Goal: Find contact information: Find contact information

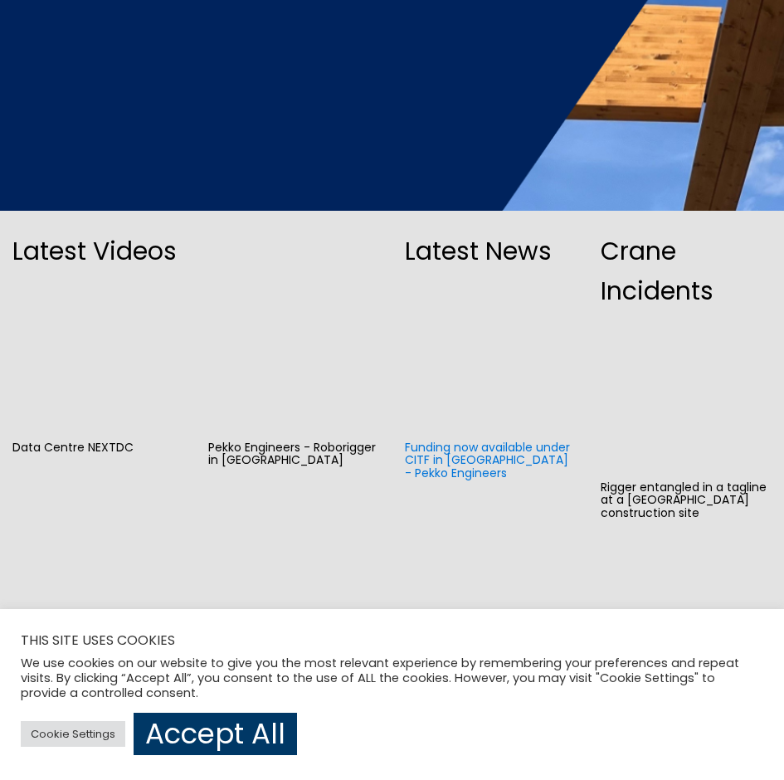
scroll to position [581, 0]
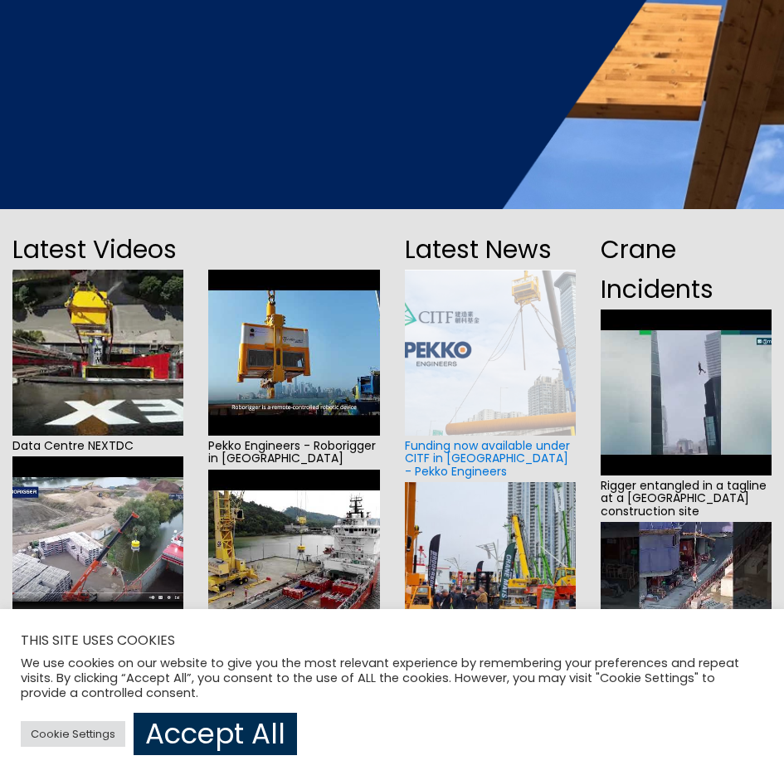
click at [250, 730] on link "Accept All" at bounding box center [215, 733] width 163 height 42
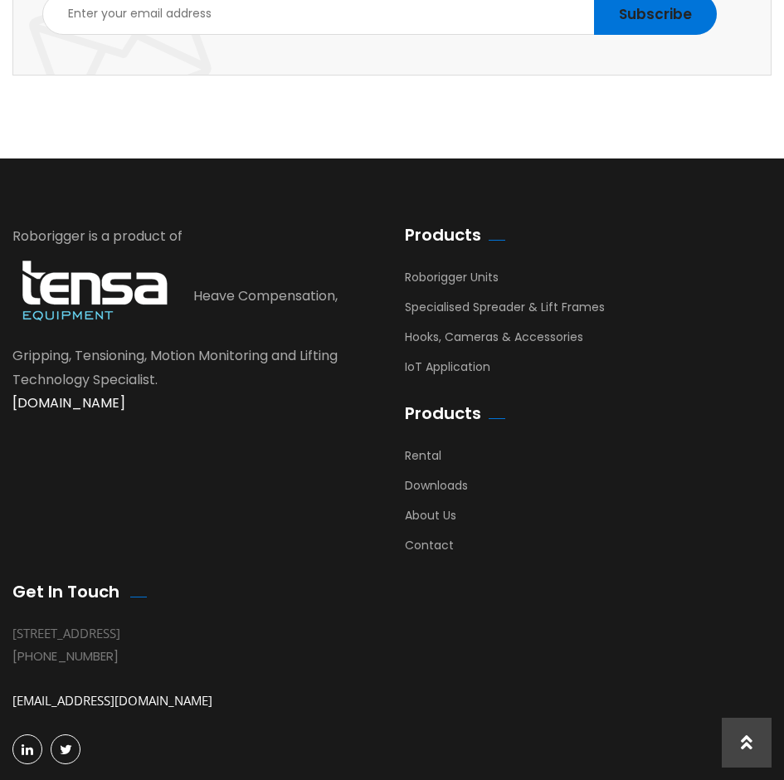
scroll to position [4011, 0]
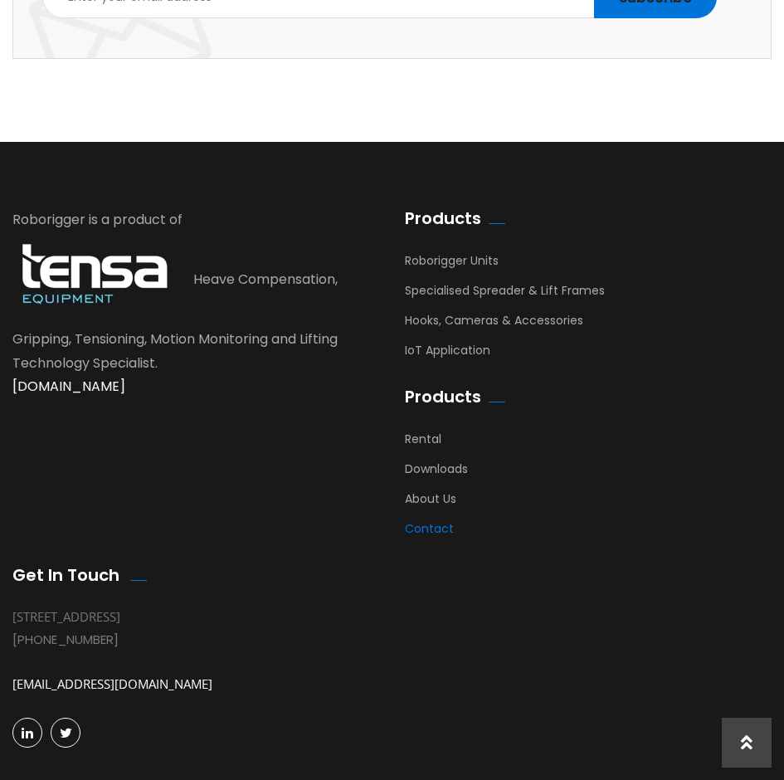
click at [425, 520] on link "Contact" at bounding box center [429, 532] width 49 height 25
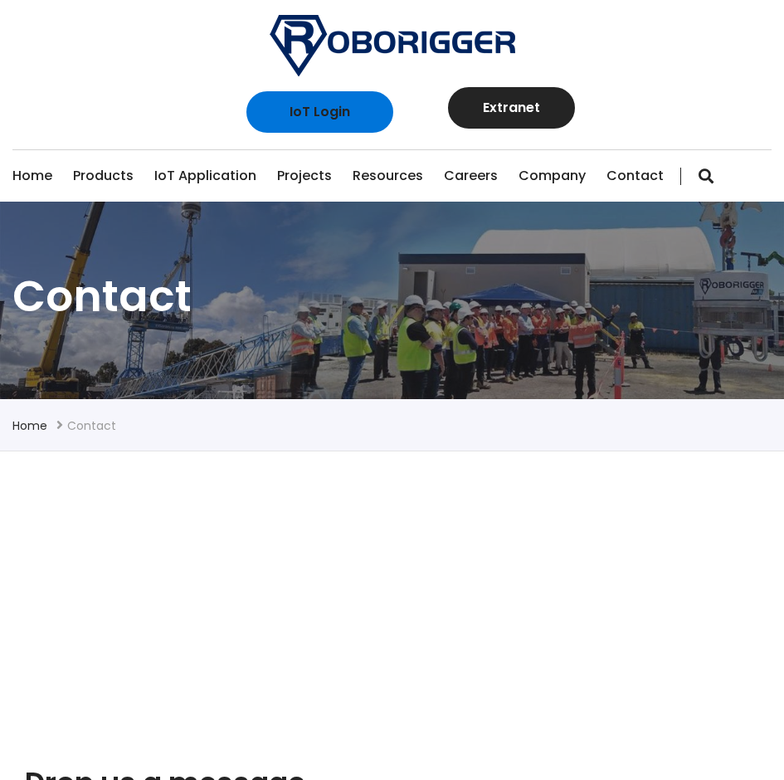
type input "United States"
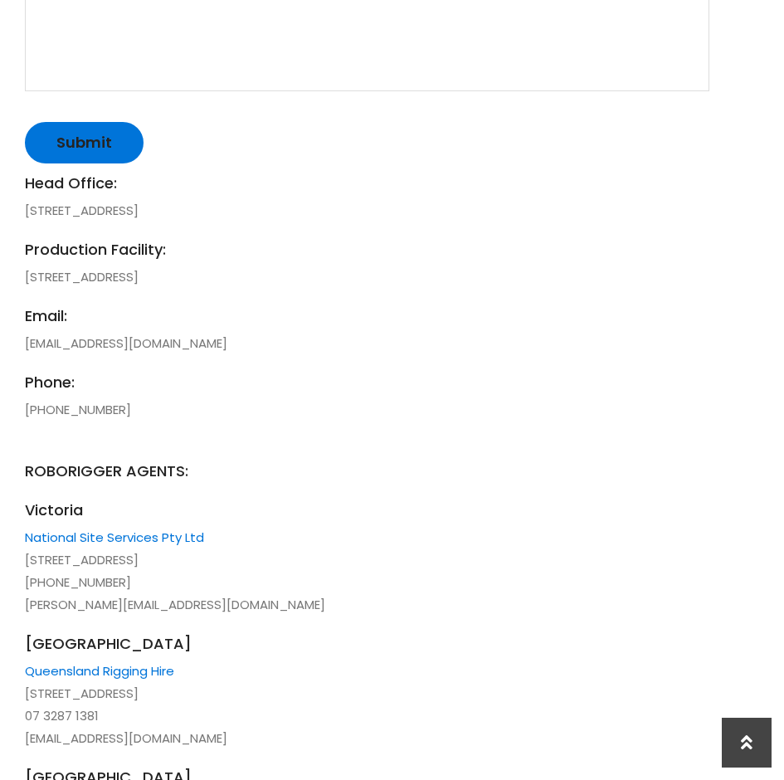
scroll to position [1334, 0]
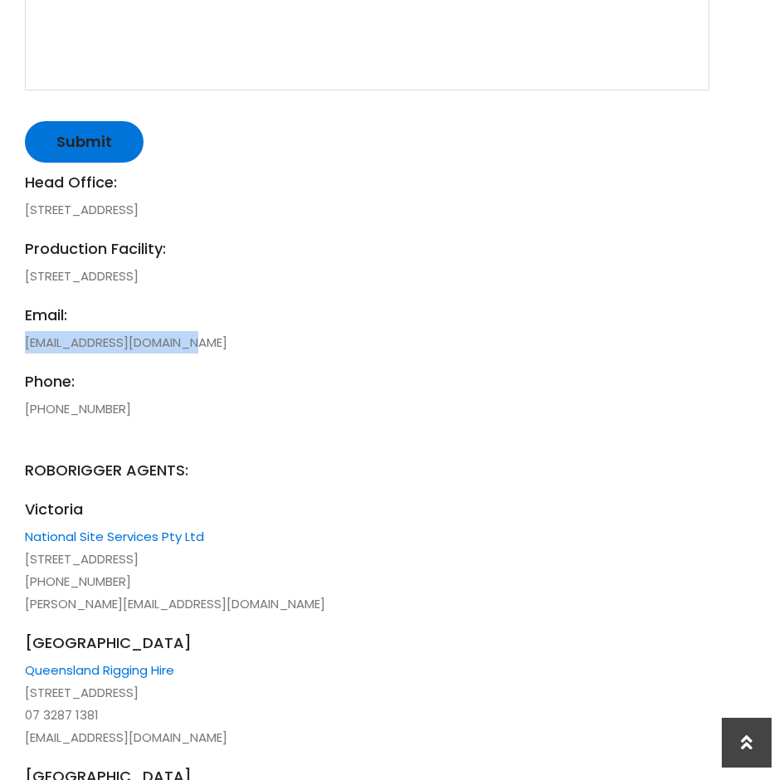
drag, startPoint x: 159, startPoint y: 346, endPoint x: 20, endPoint y: 351, distance: 139.4
copy li "[EMAIL_ADDRESS][DOMAIN_NAME]"
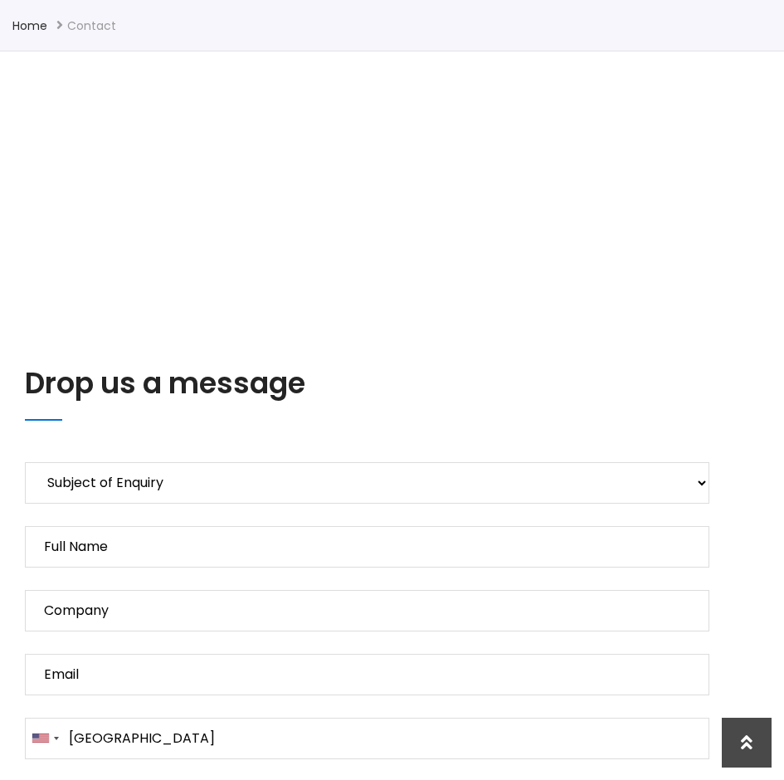
scroll to position [173, 0]
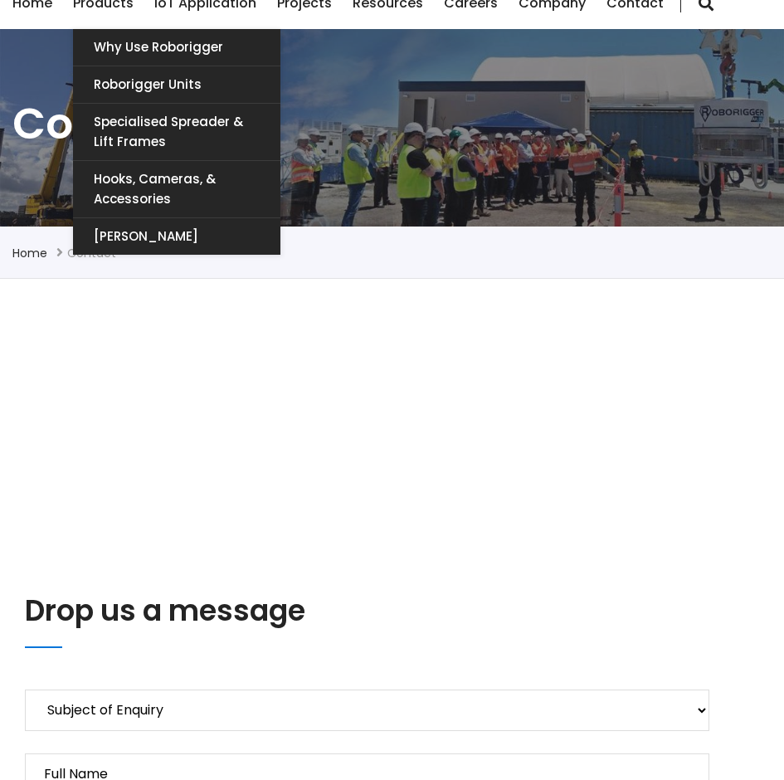
click at [114, 7] on link "Products" at bounding box center [103, 3] width 61 height 51
click at [113, 7] on link "Products" at bounding box center [103, 3] width 61 height 51
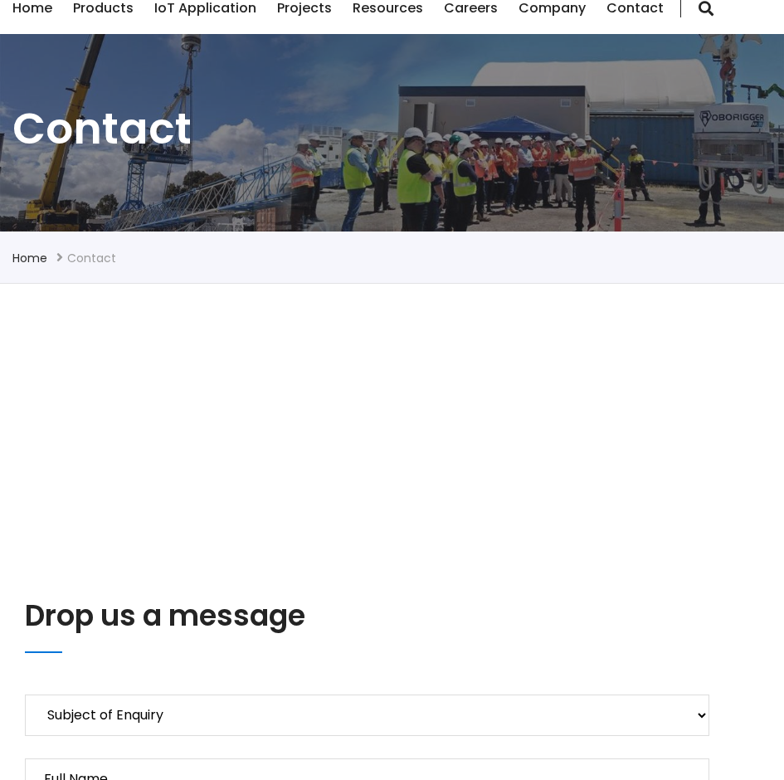
scroll to position [90, 0]
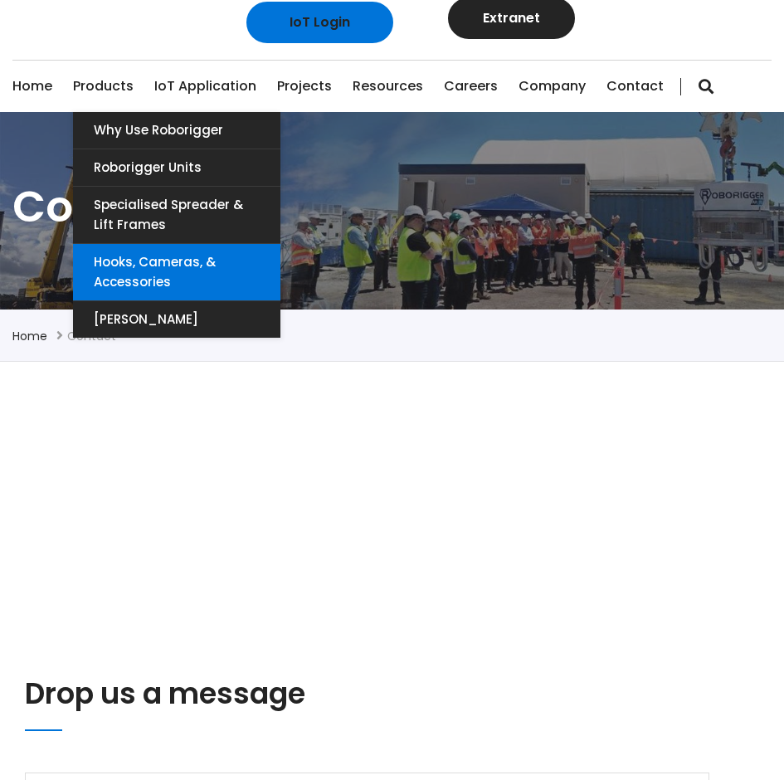
click at [195, 272] on link "Hooks, Cameras, & Accessories" at bounding box center [176, 272] width 207 height 56
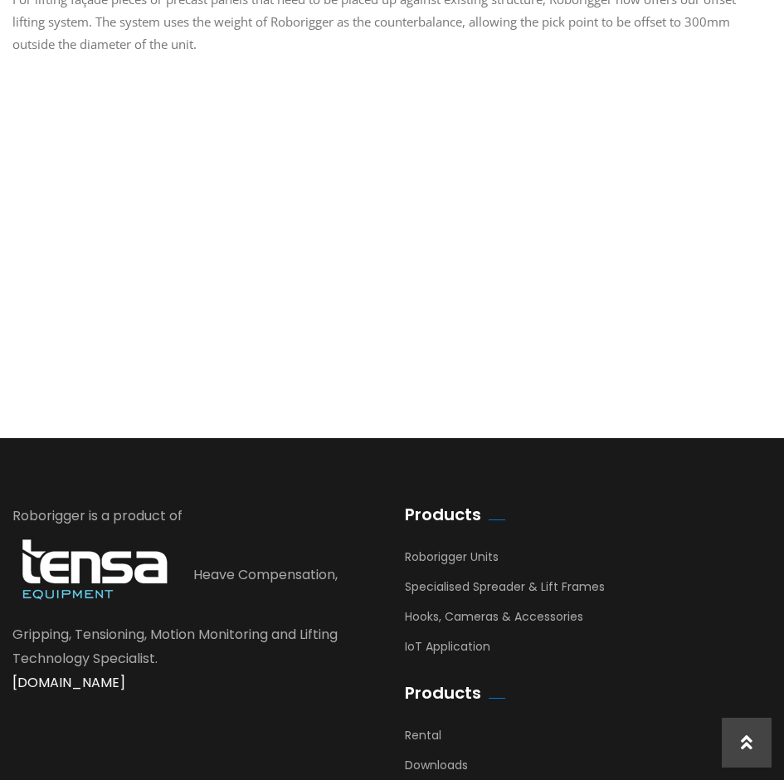
scroll to position [2097, 0]
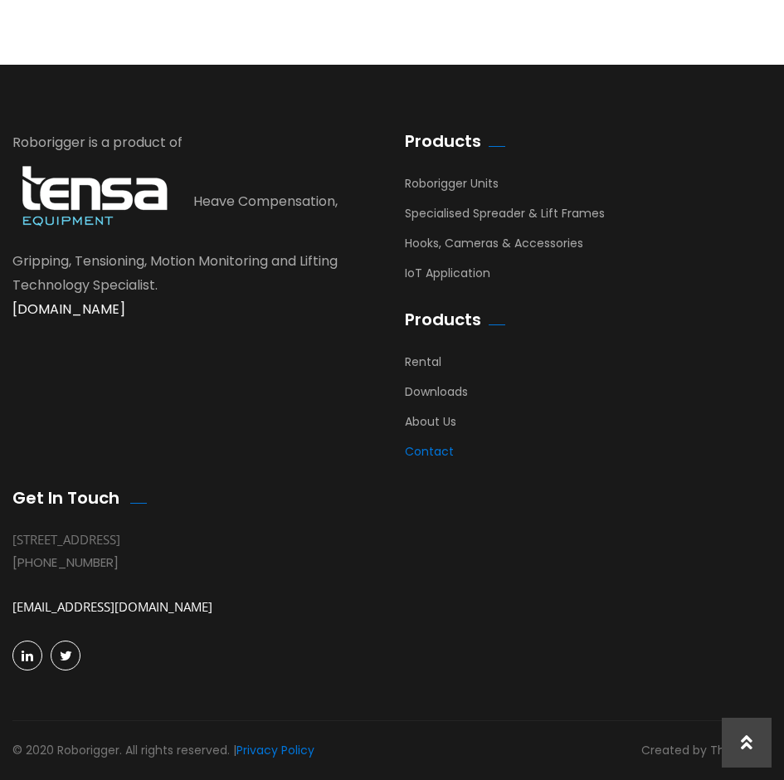
click at [426, 452] on link "Contact" at bounding box center [429, 455] width 49 height 25
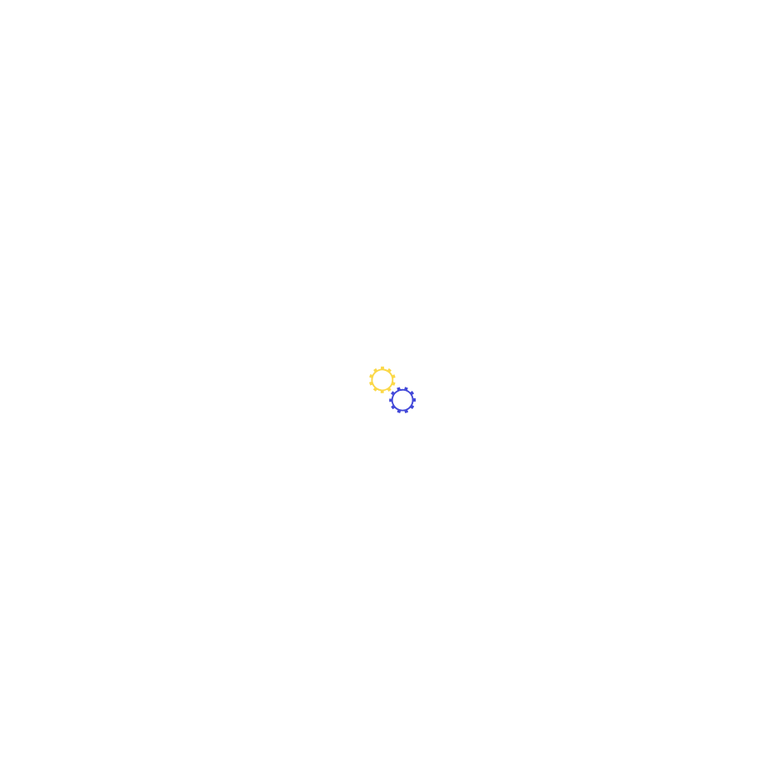
type input "United States"
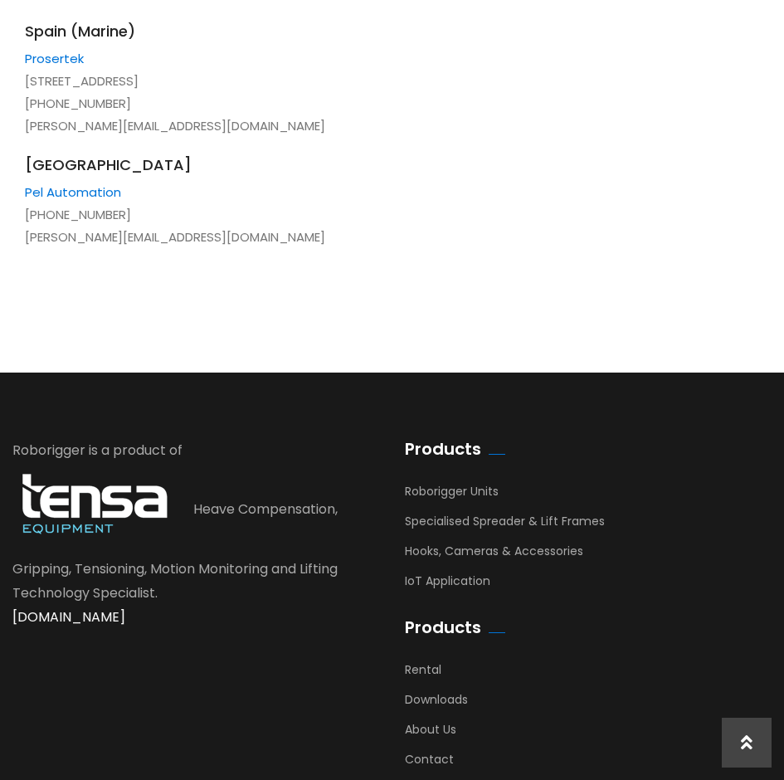
scroll to position [3988, 0]
